Goal: Navigation & Orientation: Understand site structure

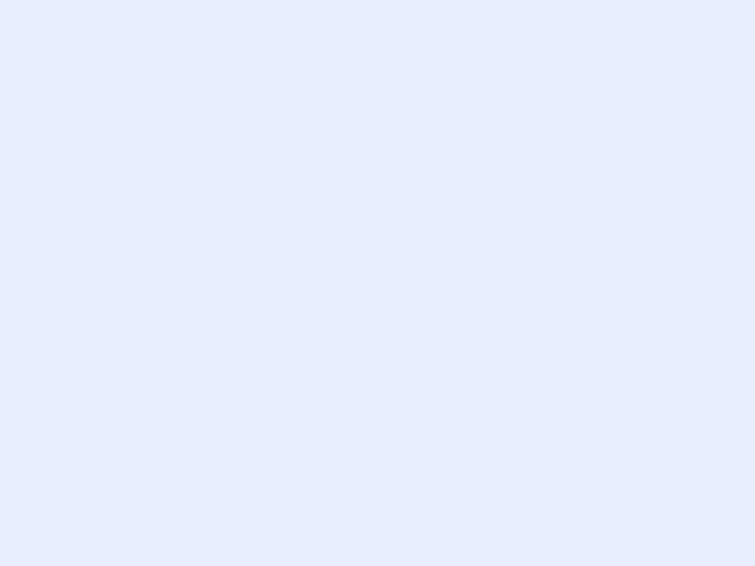
type input "Loading..."
